Goal: Transaction & Acquisition: Book appointment/travel/reservation

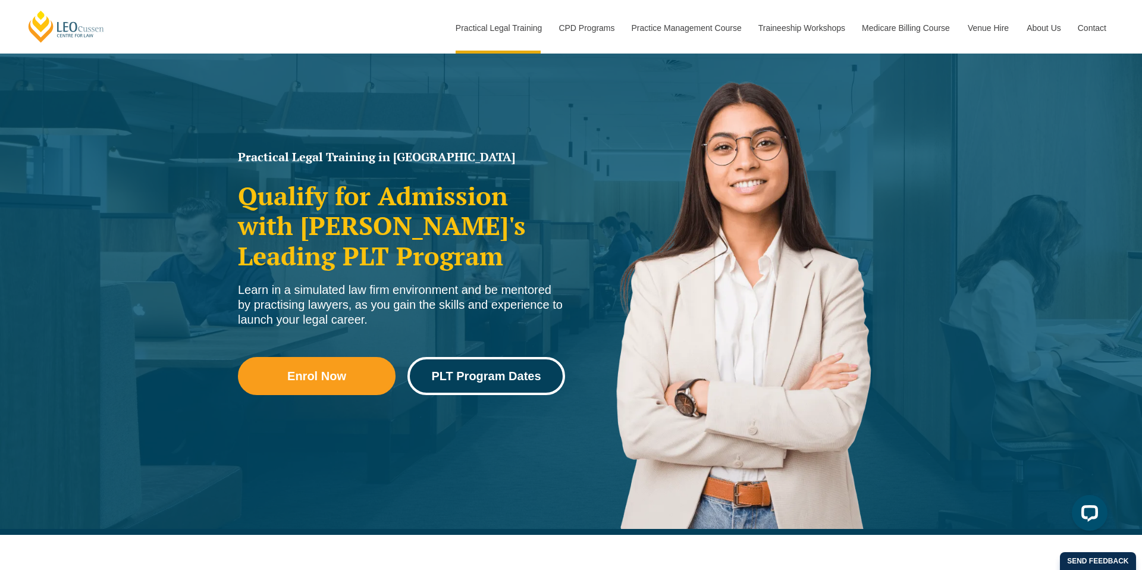
click at [536, 374] on span "PLT Program Dates" at bounding box center [485, 376] width 109 height 12
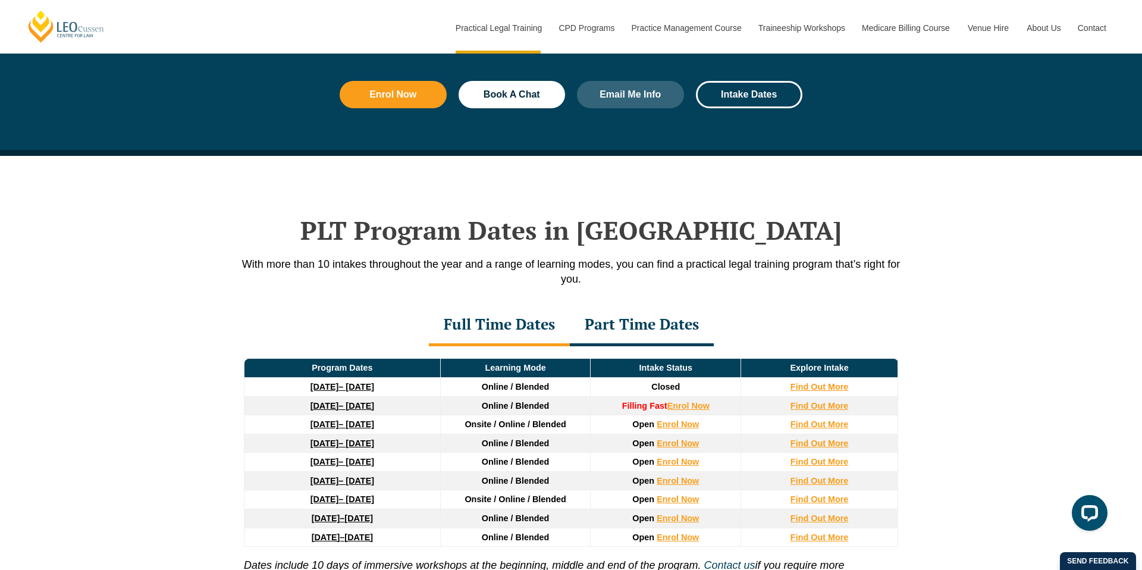
scroll to position [1553, 0]
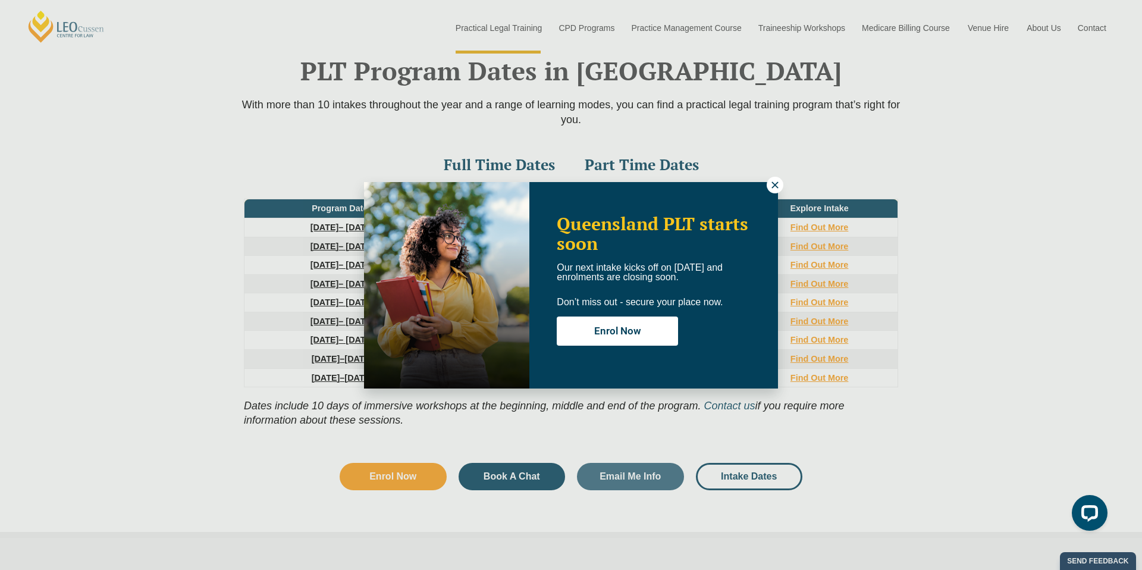
click at [776, 185] on icon at bounding box center [775, 185] width 11 height 11
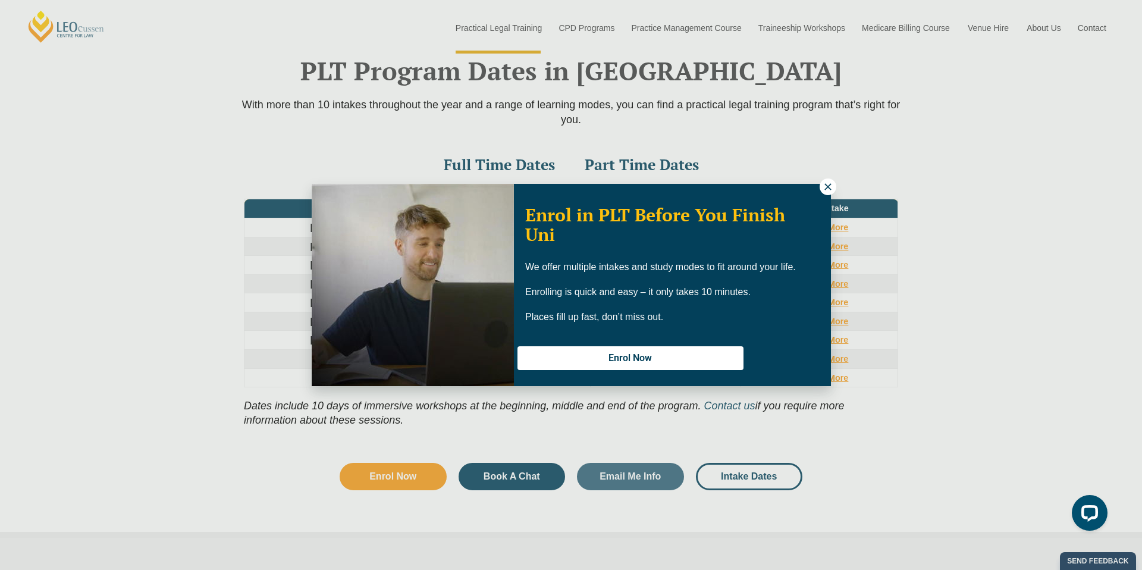
click at [826, 183] on icon at bounding box center [828, 186] width 11 height 11
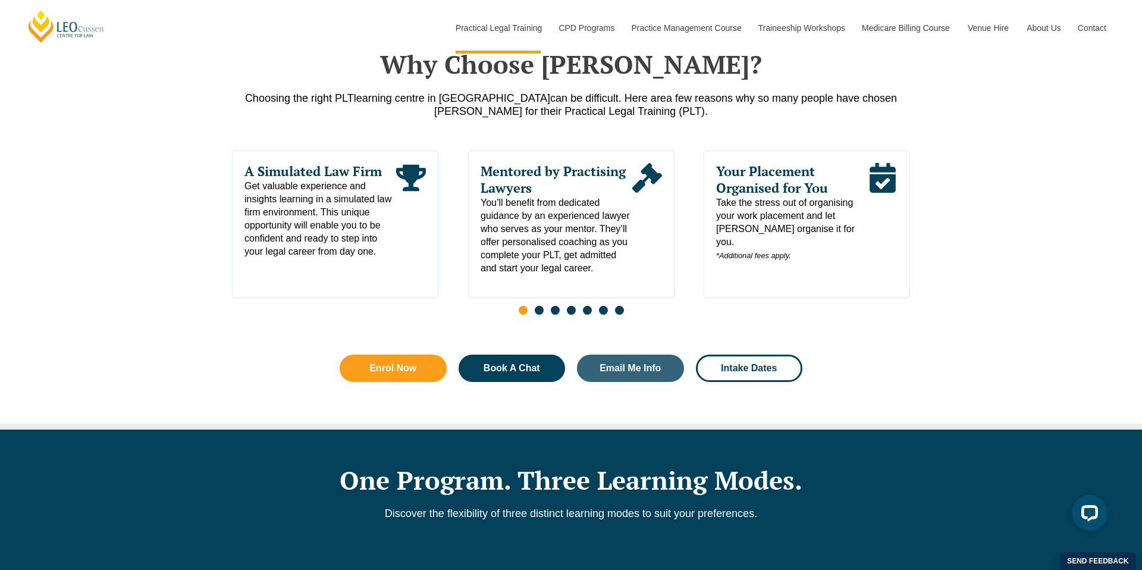
scroll to position [636, 0]
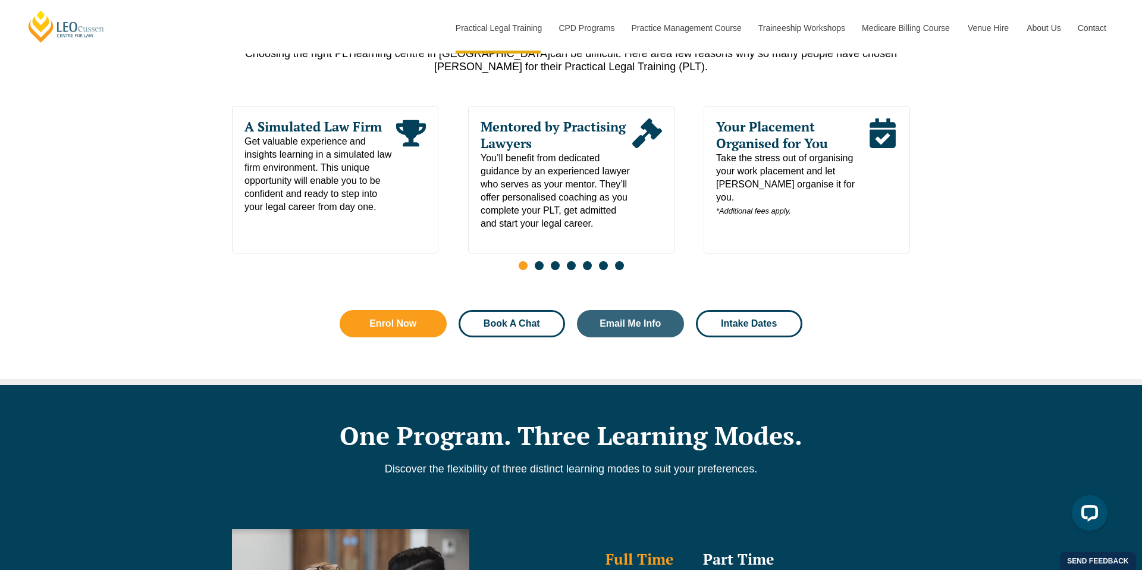
click at [494, 327] on span "Book A Chat" at bounding box center [512, 324] width 57 height 10
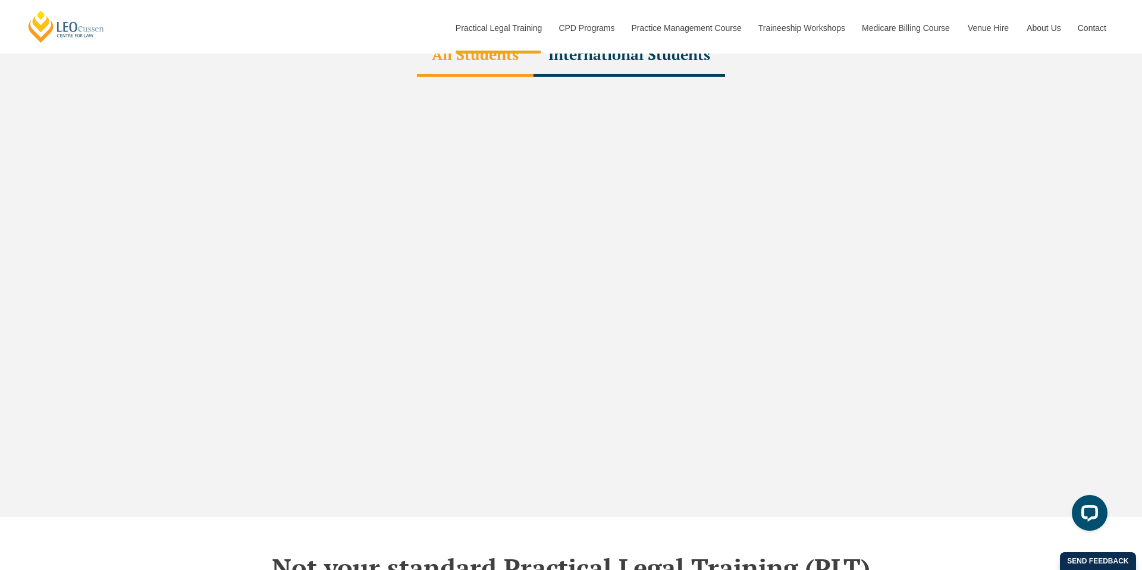
scroll to position [3640, 0]
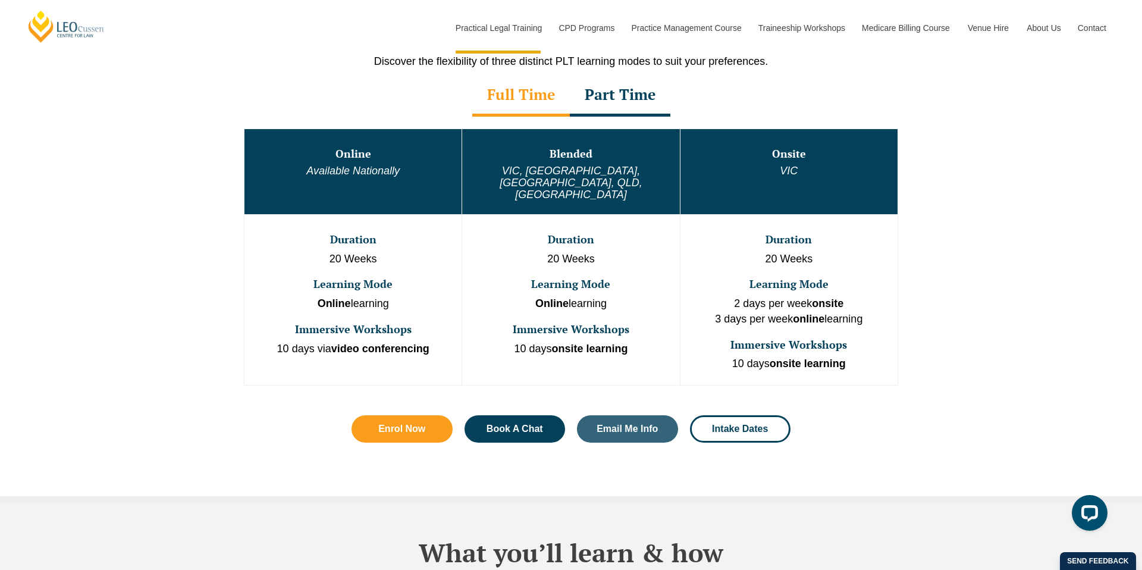
scroll to position [620, 0]
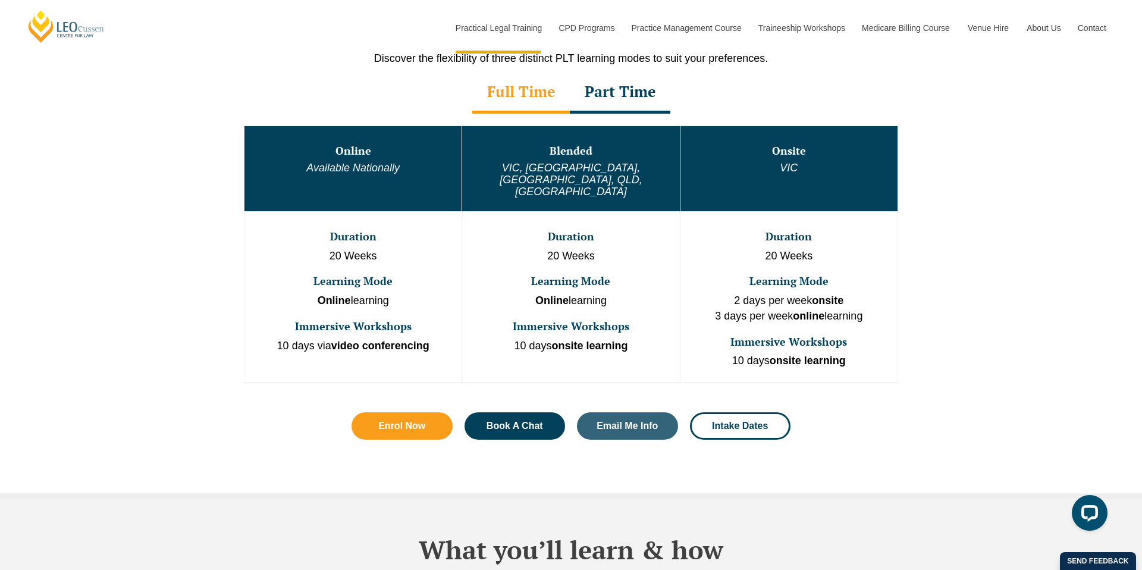
click at [621, 104] on div "Part Time" at bounding box center [620, 93] width 101 height 42
